Goal: Entertainment & Leisure: Consume media (video, audio)

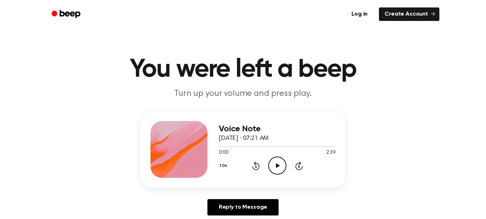
click at [278, 167] on icon "Play Audio" at bounding box center [277, 166] width 18 height 18
click at [277, 169] on icon "Pause Audio" at bounding box center [277, 166] width 18 height 18
click at [277, 169] on icon "Play Audio" at bounding box center [277, 166] width 18 height 18
click at [283, 165] on icon "Pause Audio" at bounding box center [277, 166] width 18 height 18
click at [277, 172] on icon "Play Audio" at bounding box center [277, 166] width 18 height 18
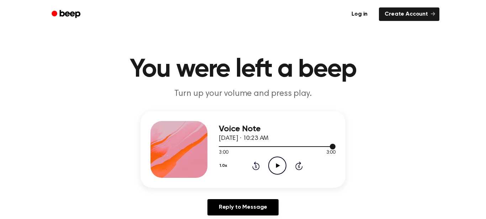
click at [313, 149] on div at bounding box center [277, 147] width 117 height 6
click at [279, 167] on icon "Play Audio" at bounding box center [277, 166] width 18 height 18
click at [323, 146] on div at bounding box center [277, 147] width 117 height 6
click at [330, 146] on div at bounding box center [277, 146] width 117 height 1
